Goal: Communication & Community: Ask a question

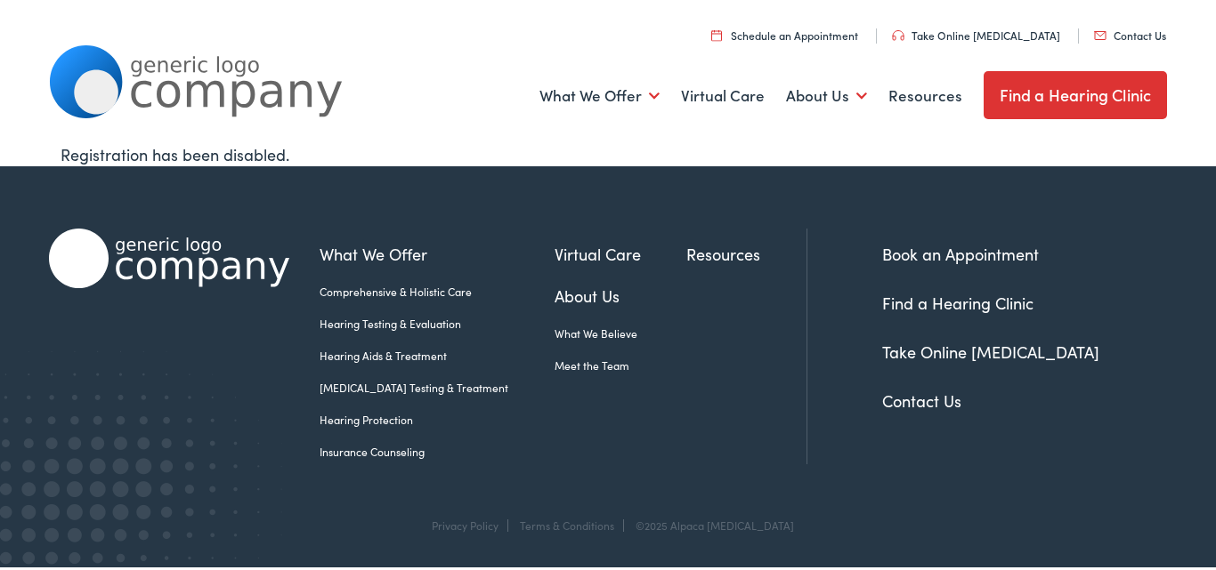
click at [1132, 36] on link "Contact Us" at bounding box center [1130, 35] width 72 height 15
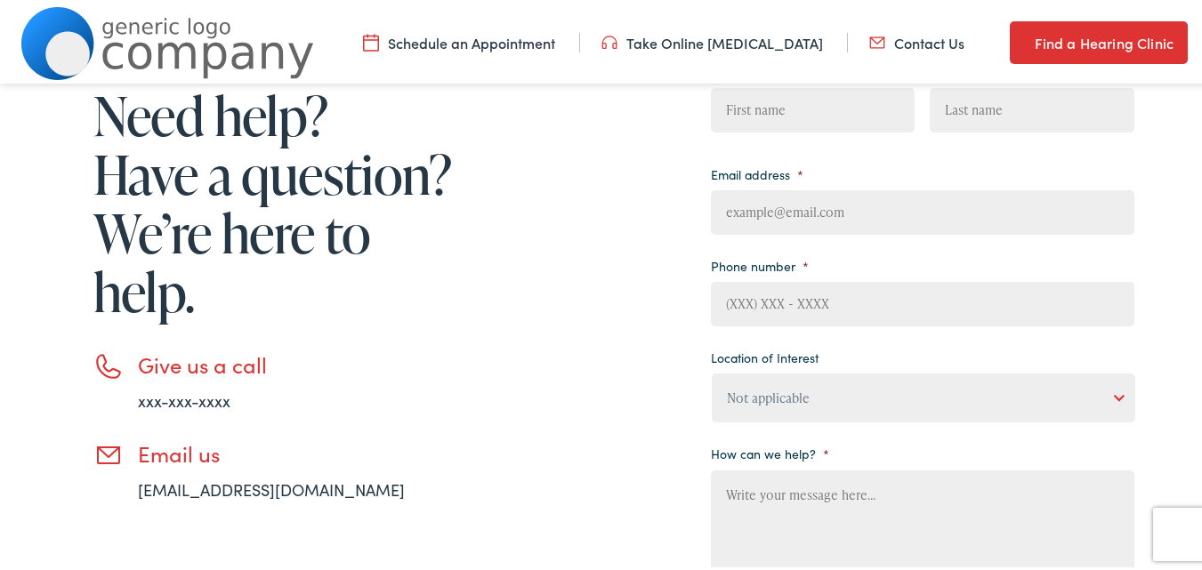
scroll to position [178, 0]
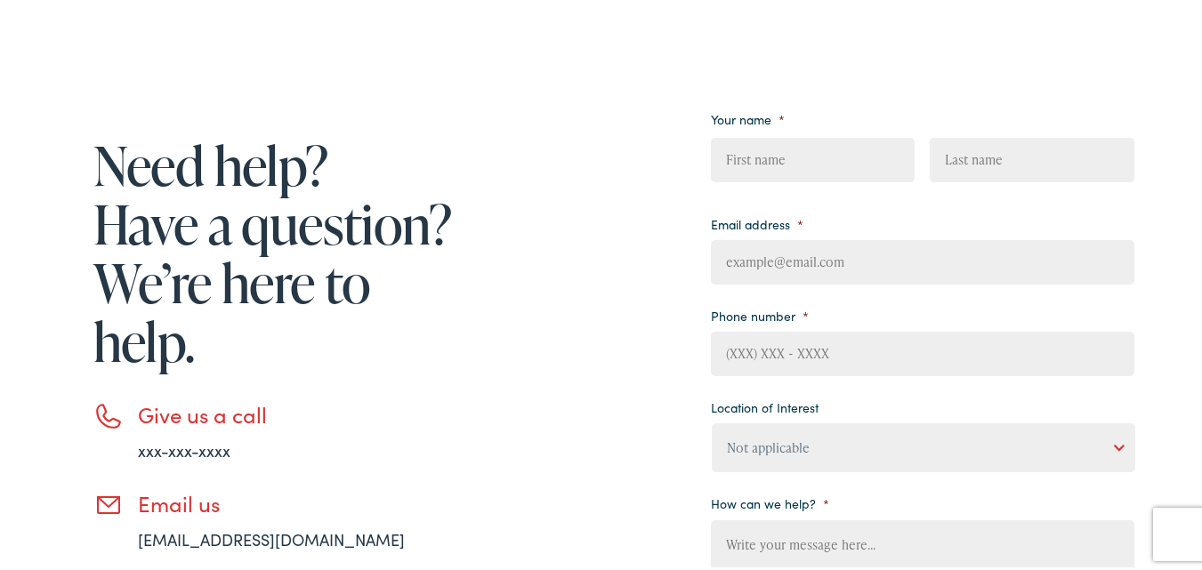
drag, startPoint x: 812, startPoint y: 263, endPoint x: 823, endPoint y: 298, distance: 37.4
click at [823, 298] on ul "Your name * First Last Email address * Phone number * Location of Interest Not …" at bounding box center [923, 383] width 424 height 562
type input "jerry@pinnacleindianapolis.com"
type input "Jerry"
type input "Wenger"
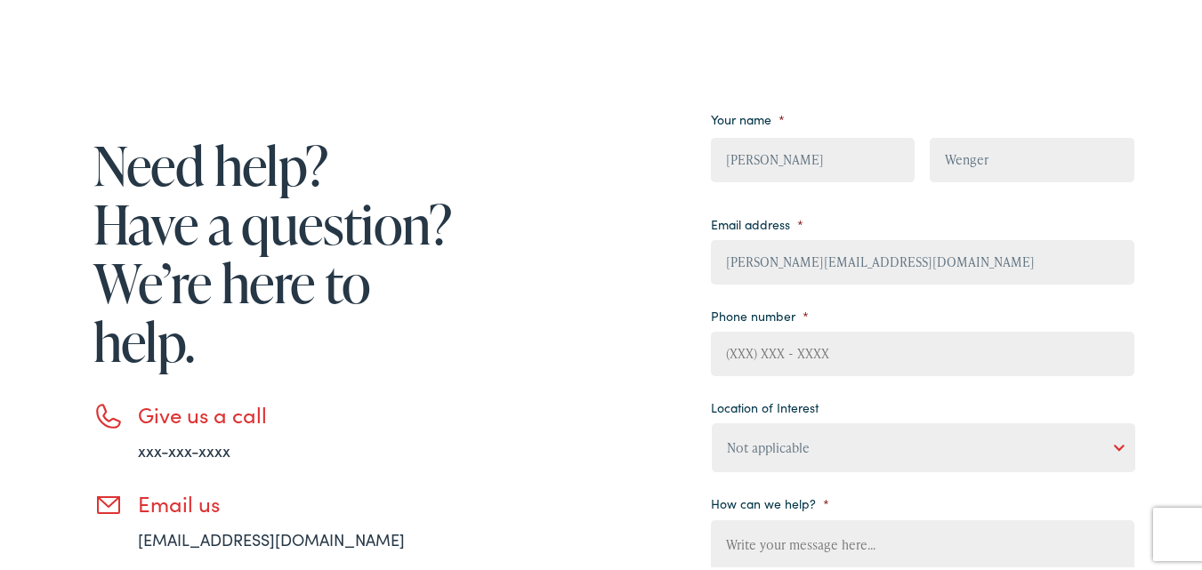
type input "4632835689"
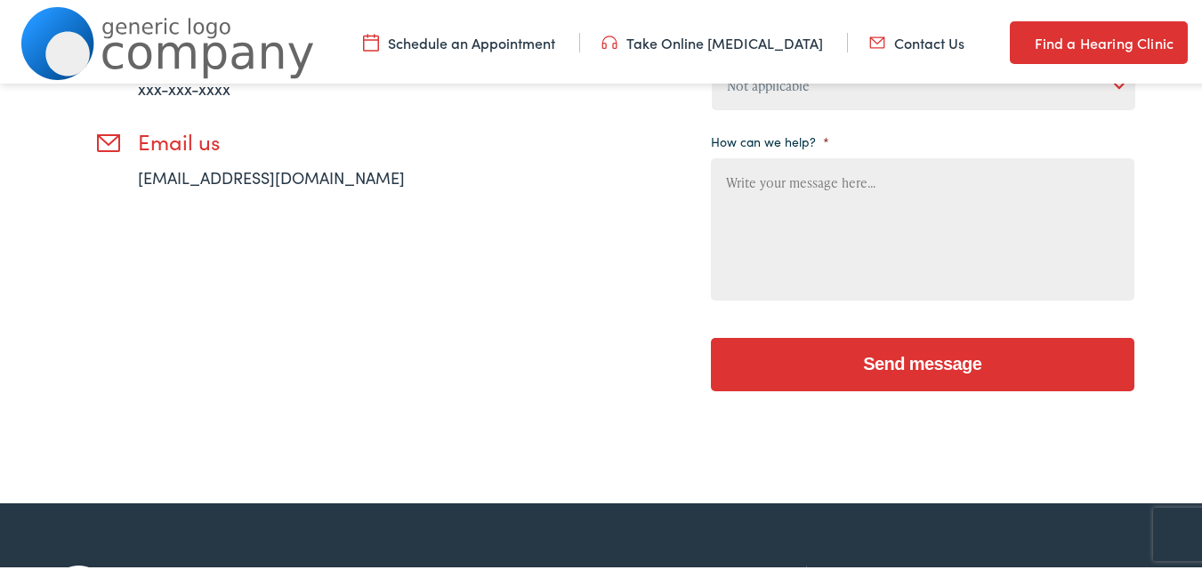
scroll to position [534, 0]
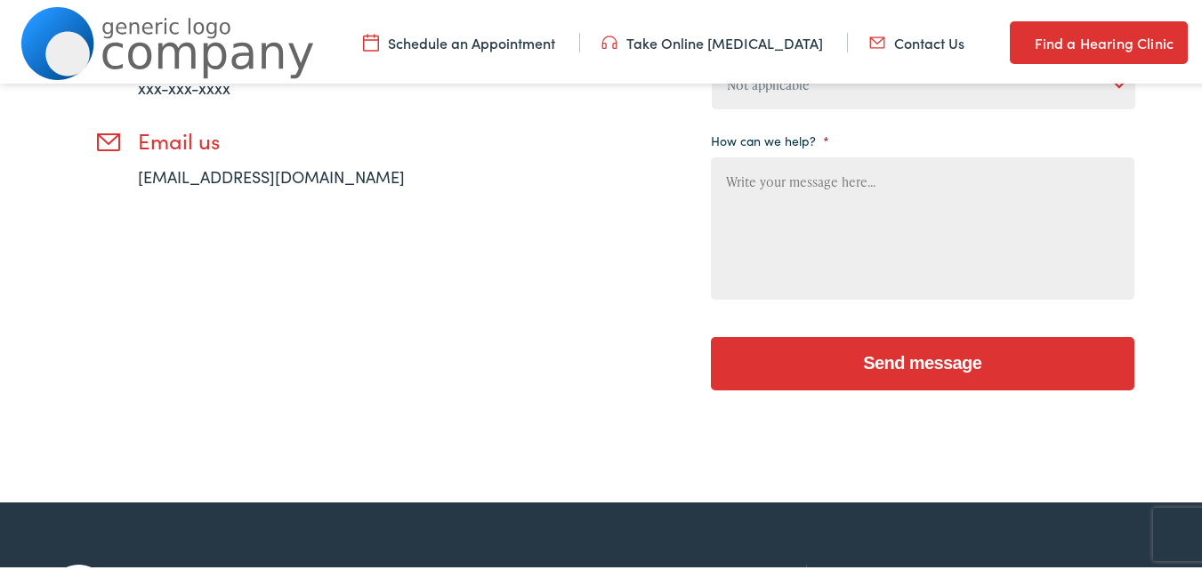
drag, startPoint x: 776, startPoint y: 235, endPoint x: 775, endPoint y: 225, distance: 9.8
click at [775, 231] on textarea "How can we help? *" at bounding box center [923, 225] width 424 height 142
paste textarea "I am local and would love to provide you with a professional cleaning quote. We…"
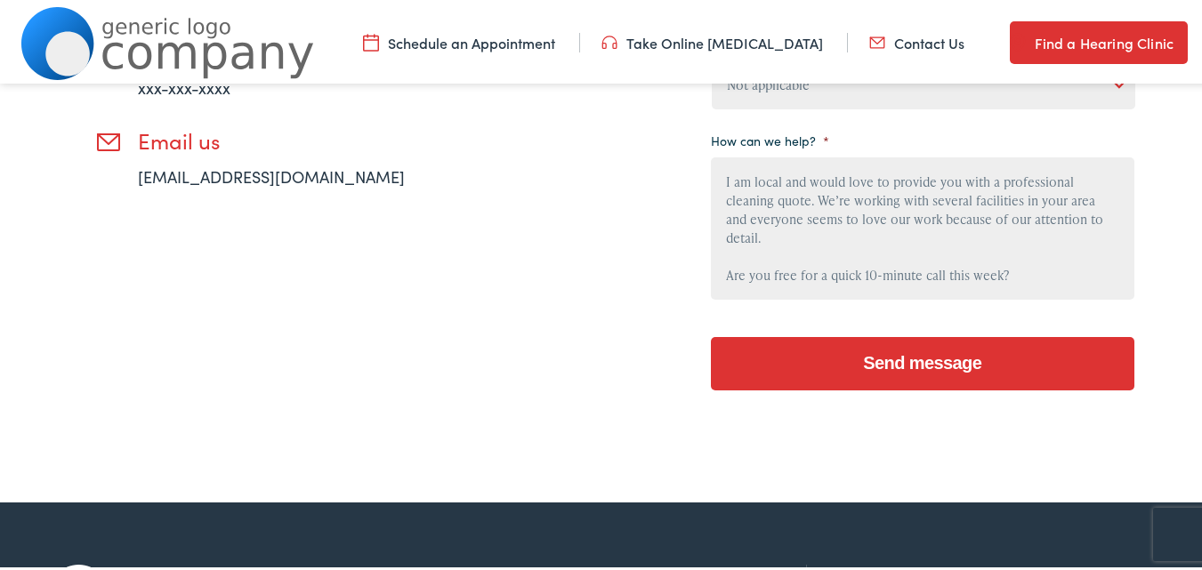
scroll to position [171, 0]
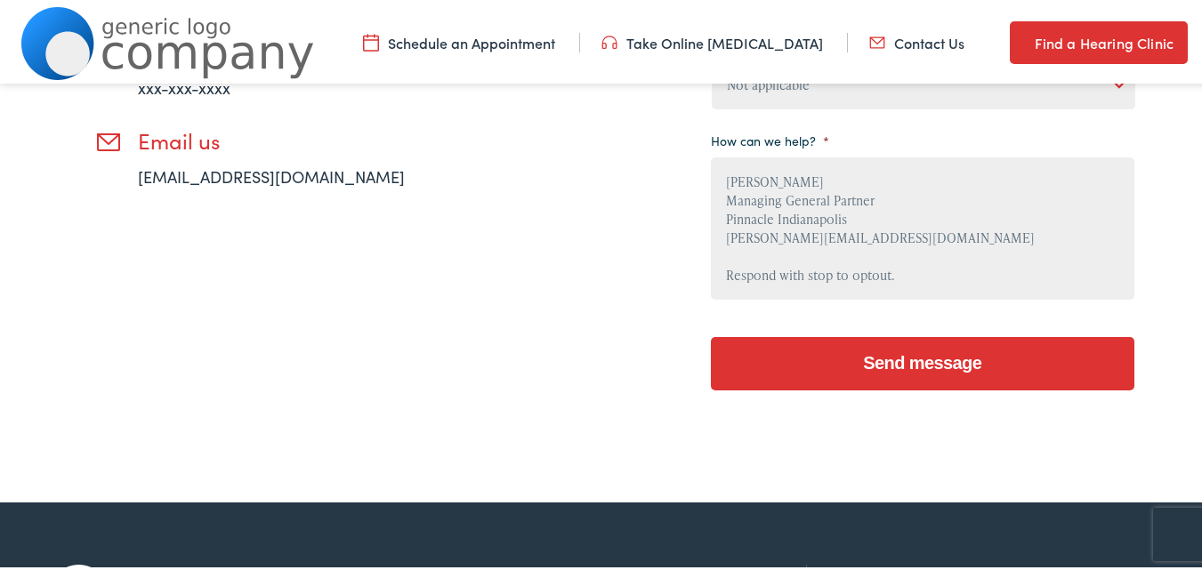
type textarea "I am local and would love to provide you with a professional cleaning quote. We…"
click at [799, 98] on select "Not applicable Estes Audiology, Seguin Estes Audiology, San Antonio Estes Audio…" at bounding box center [924, 81] width 424 height 49
click at [789, 97] on select "Not applicable Estes Audiology, Seguin Estes Audiology, San Antonio Estes Audio…" at bounding box center [924, 81] width 424 height 49
select select "Scallan Hearing, Seigen"
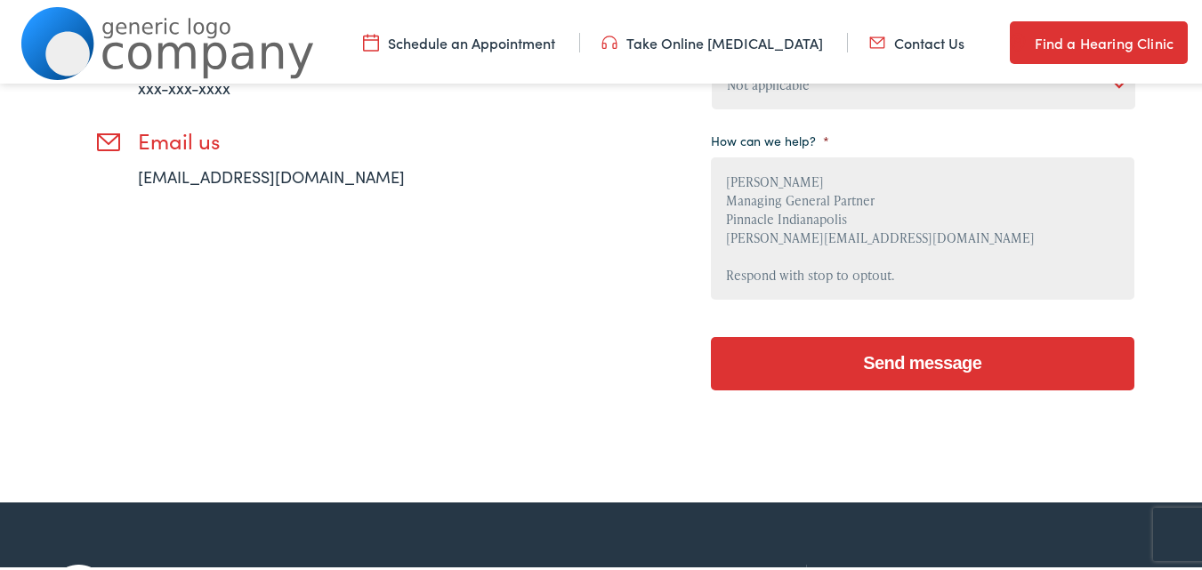
click at [712, 57] on select "Not applicable Estes Audiology, Seguin Estes Audiology, San Antonio Estes Audio…" at bounding box center [924, 81] width 424 height 49
drag, startPoint x: 889, startPoint y: 373, endPoint x: 736, endPoint y: 384, distance: 153.4
click at [887, 372] on input "Send message" at bounding box center [923, 360] width 424 height 53
click at [930, 354] on input "Send message" at bounding box center [923, 360] width 424 height 53
